Goal: Task Accomplishment & Management: Use online tool/utility

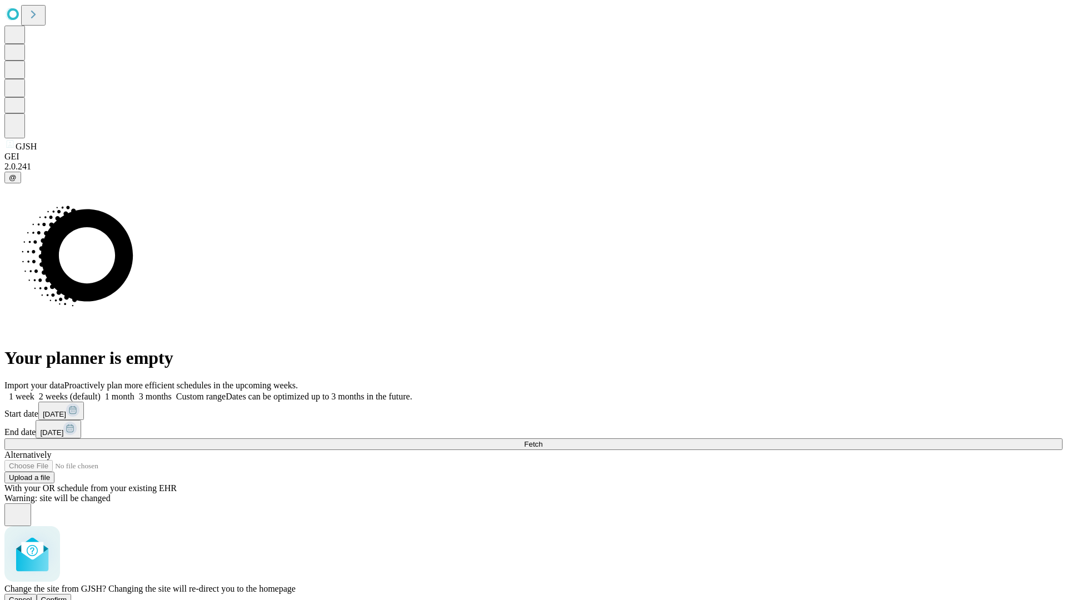
click at [67, 596] on span "Confirm" at bounding box center [54, 600] width 26 height 8
click at [34, 392] on label "1 week" at bounding box center [19, 396] width 30 height 9
click at [543, 440] on span "Fetch" at bounding box center [533, 444] width 18 height 8
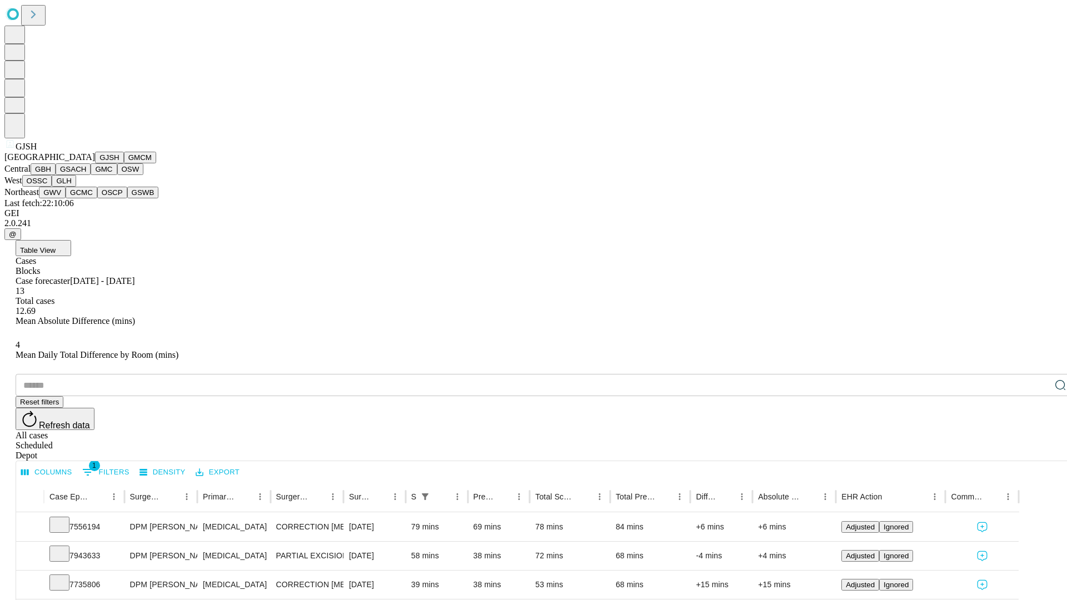
click at [124, 163] on button "GMCM" at bounding box center [140, 158] width 32 height 12
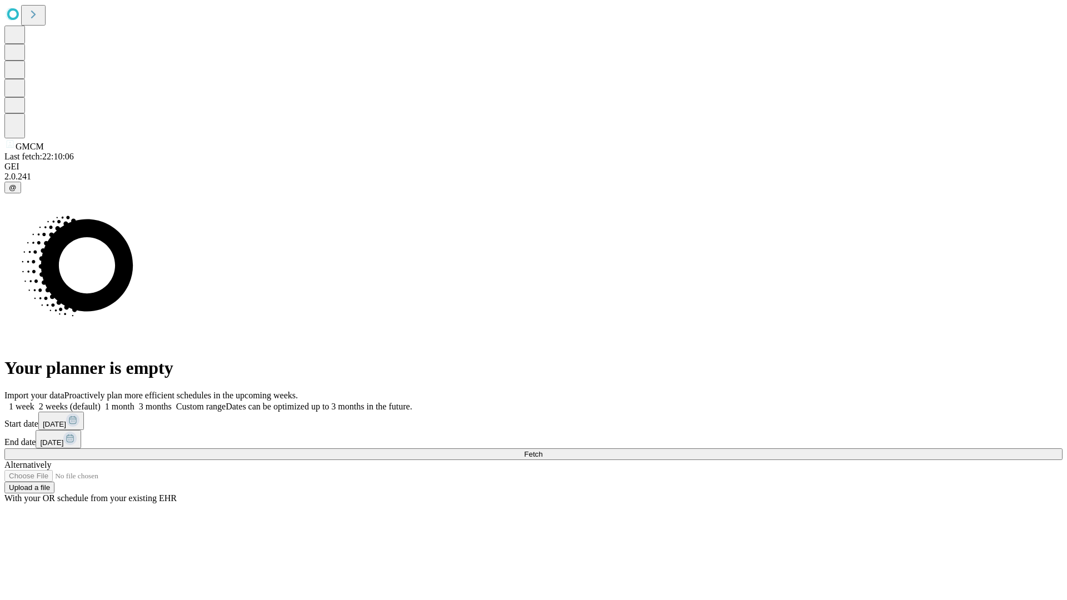
click at [543, 450] on span "Fetch" at bounding box center [533, 454] width 18 height 8
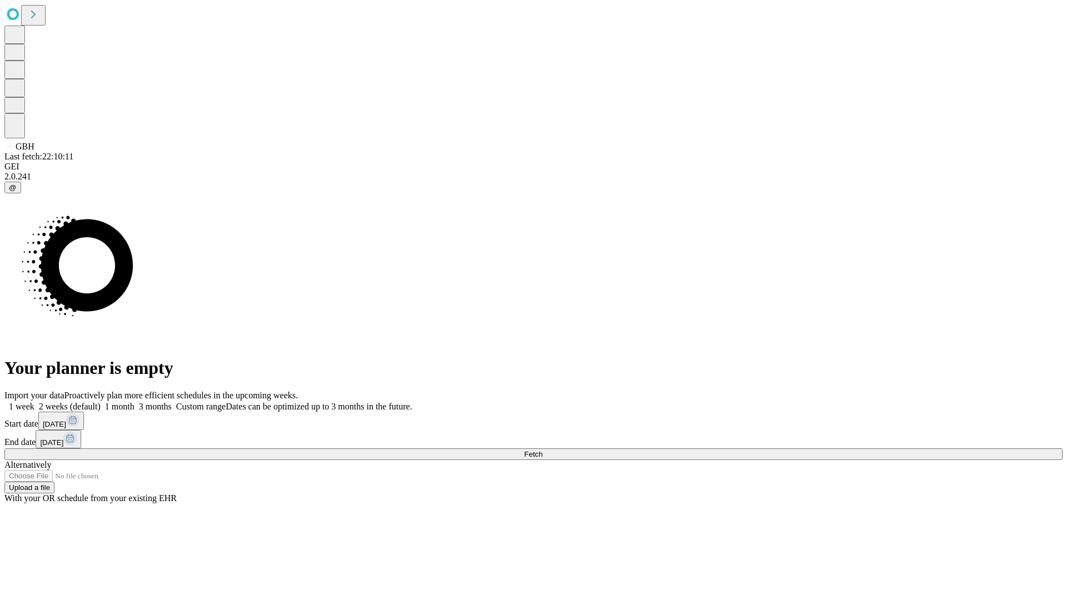
click at [543, 450] on span "Fetch" at bounding box center [533, 454] width 18 height 8
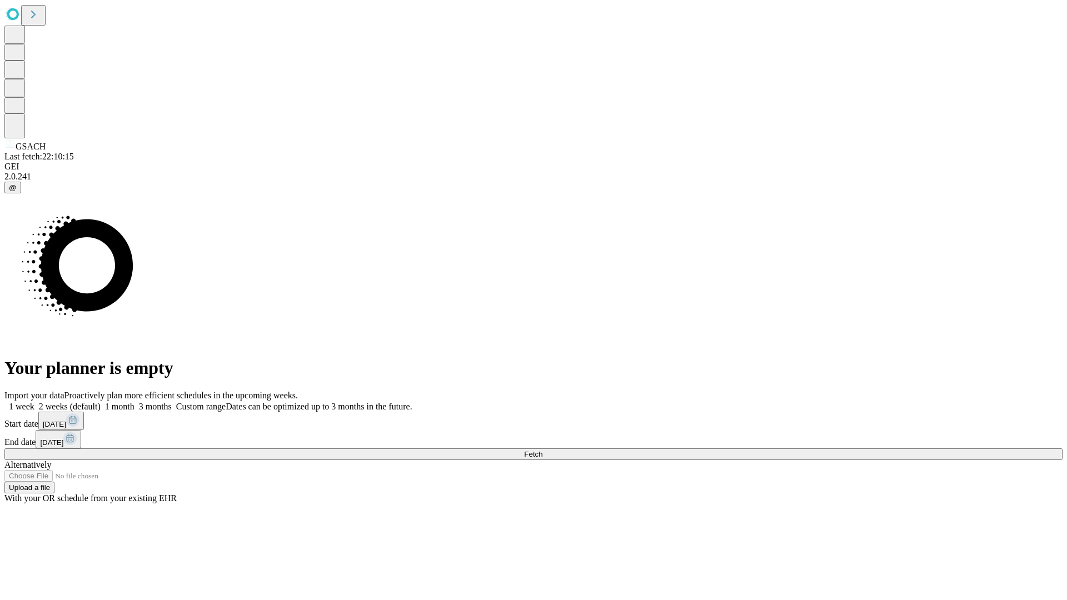
click at [543, 450] on span "Fetch" at bounding box center [533, 454] width 18 height 8
click at [34, 402] on label "1 week" at bounding box center [19, 406] width 30 height 9
click at [543, 450] on span "Fetch" at bounding box center [533, 454] width 18 height 8
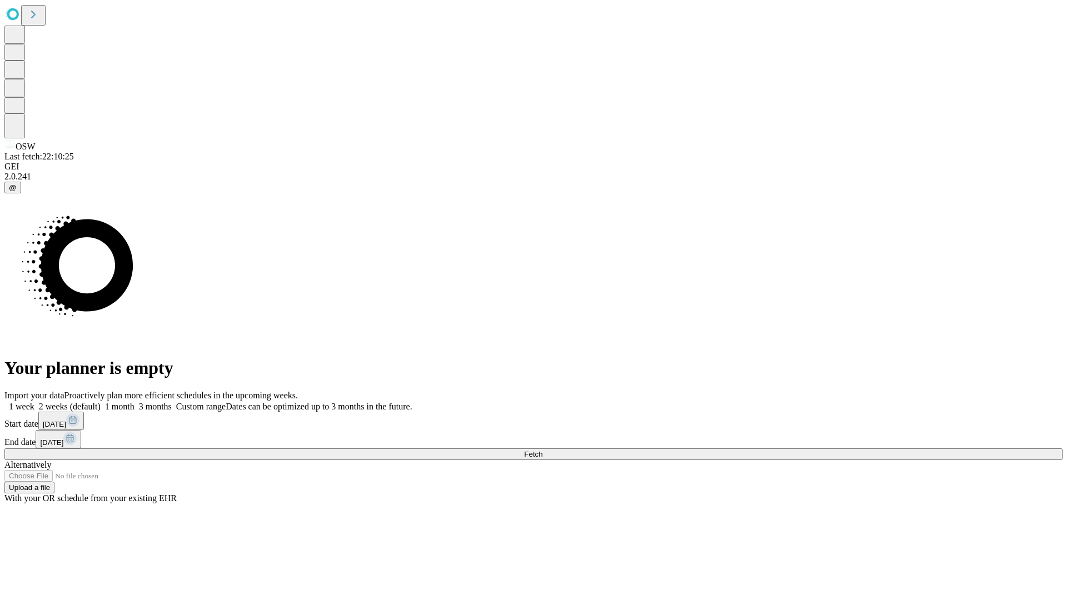
click at [543, 450] on span "Fetch" at bounding box center [533, 454] width 18 height 8
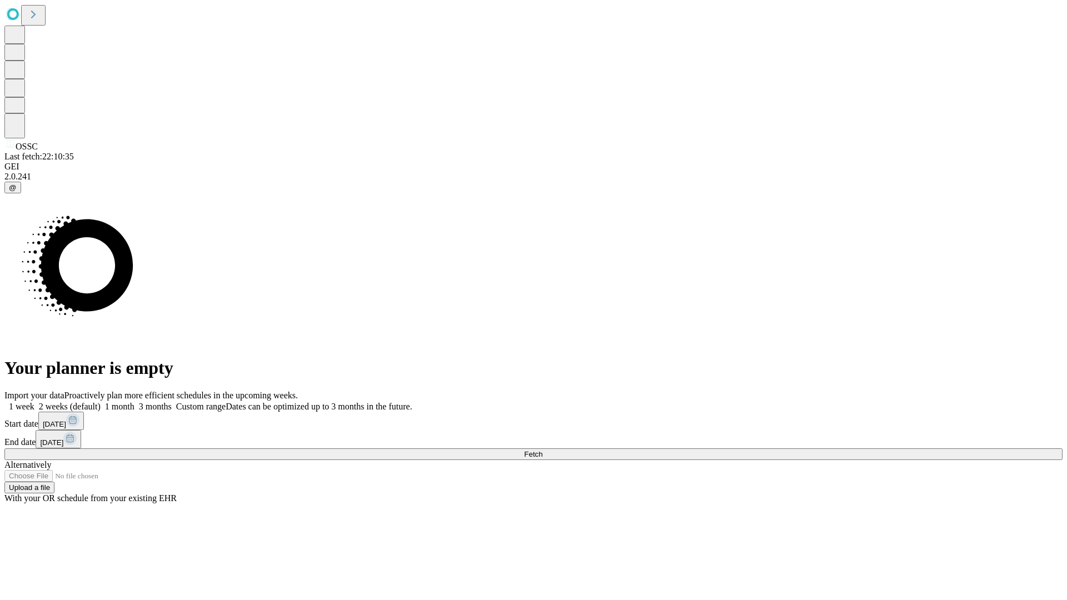
click at [543, 450] on span "Fetch" at bounding box center [533, 454] width 18 height 8
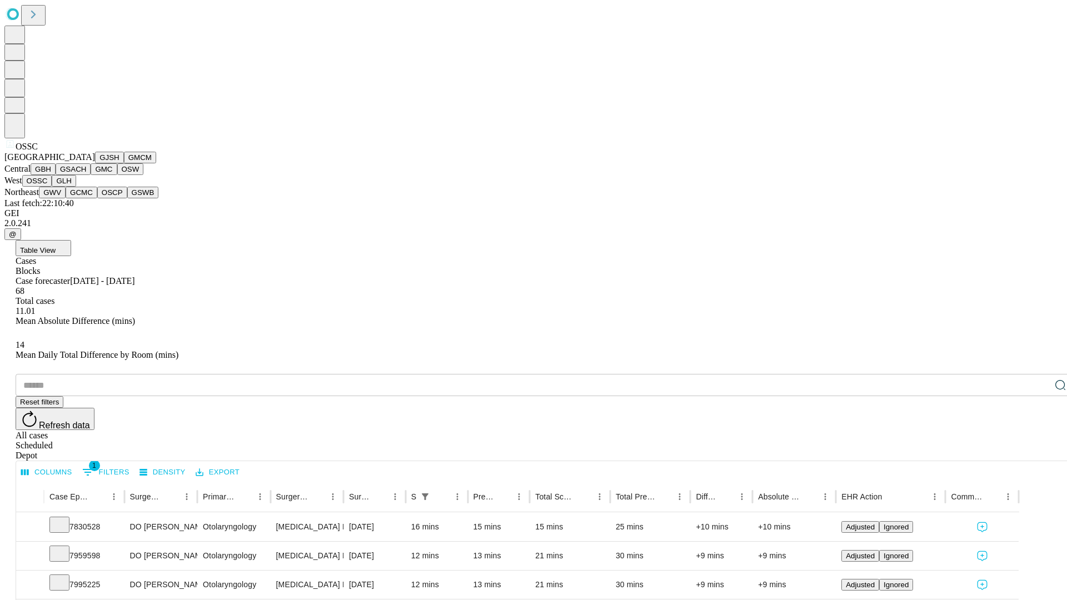
click at [76, 187] on button "GLH" at bounding box center [64, 181] width 24 height 12
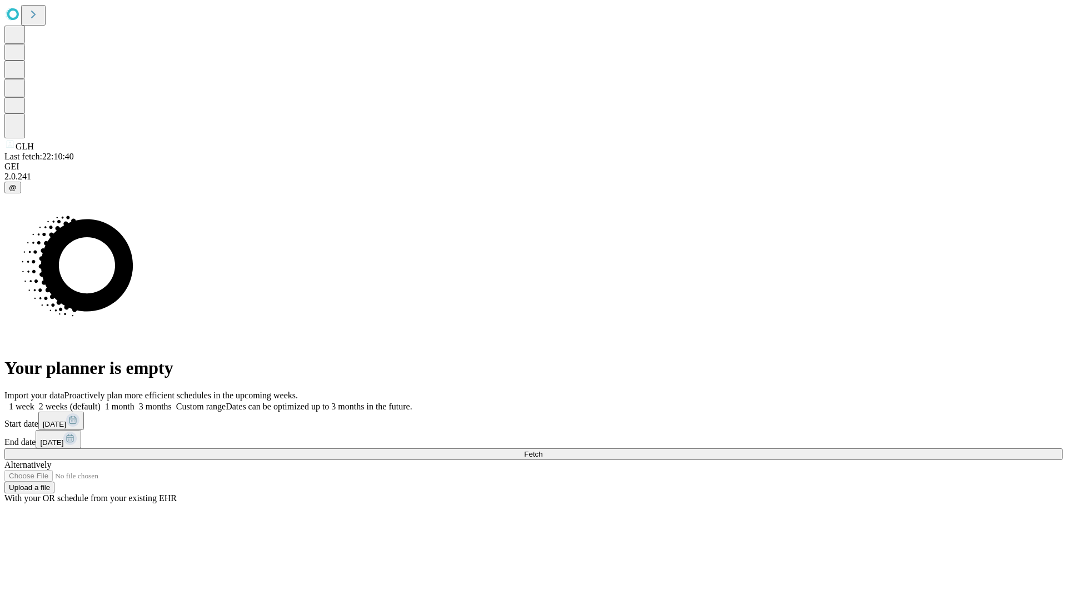
click at [34, 402] on label "1 week" at bounding box center [19, 406] width 30 height 9
click at [543, 450] on span "Fetch" at bounding box center [533, 454] width 18 height 8
